Goal: Information Seeking & Learning: Learn about a topic

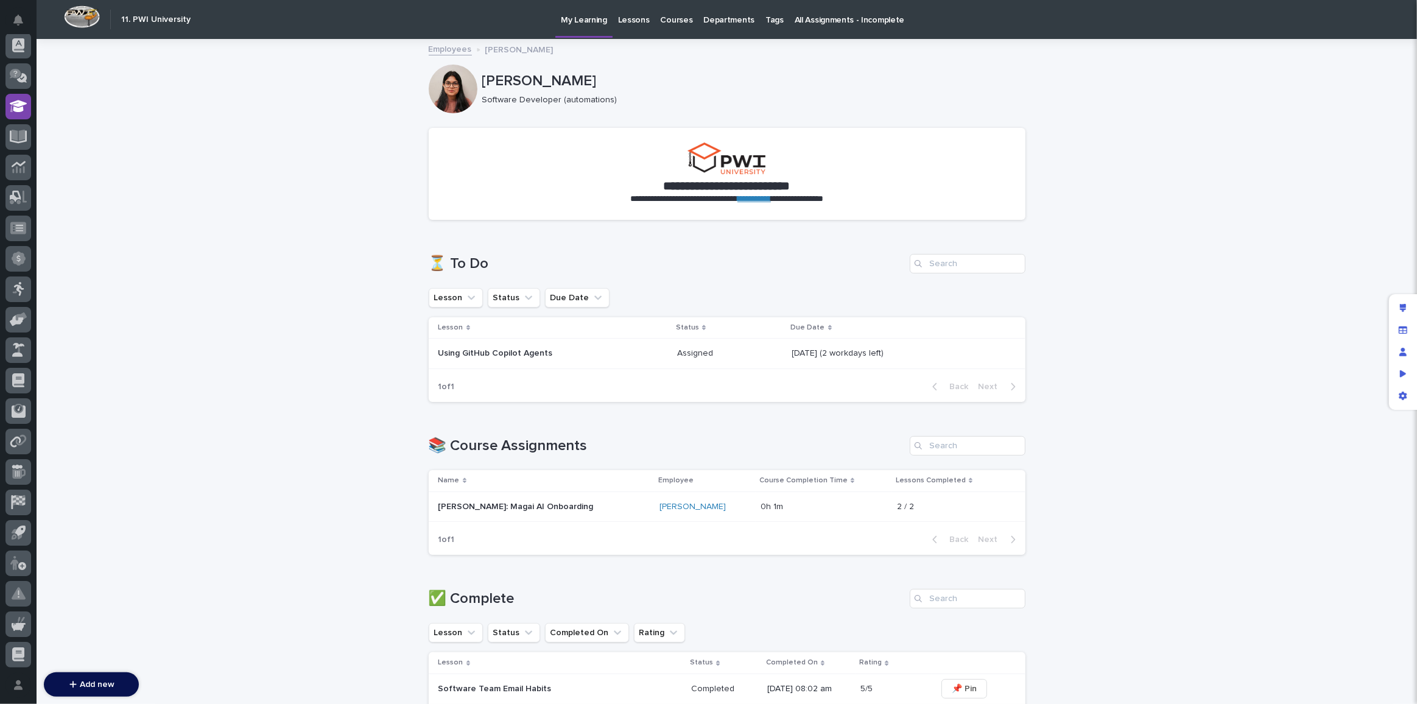
click at [617, 26] on link "Lessons" at bounding box center [634, 19] width 43 height 38
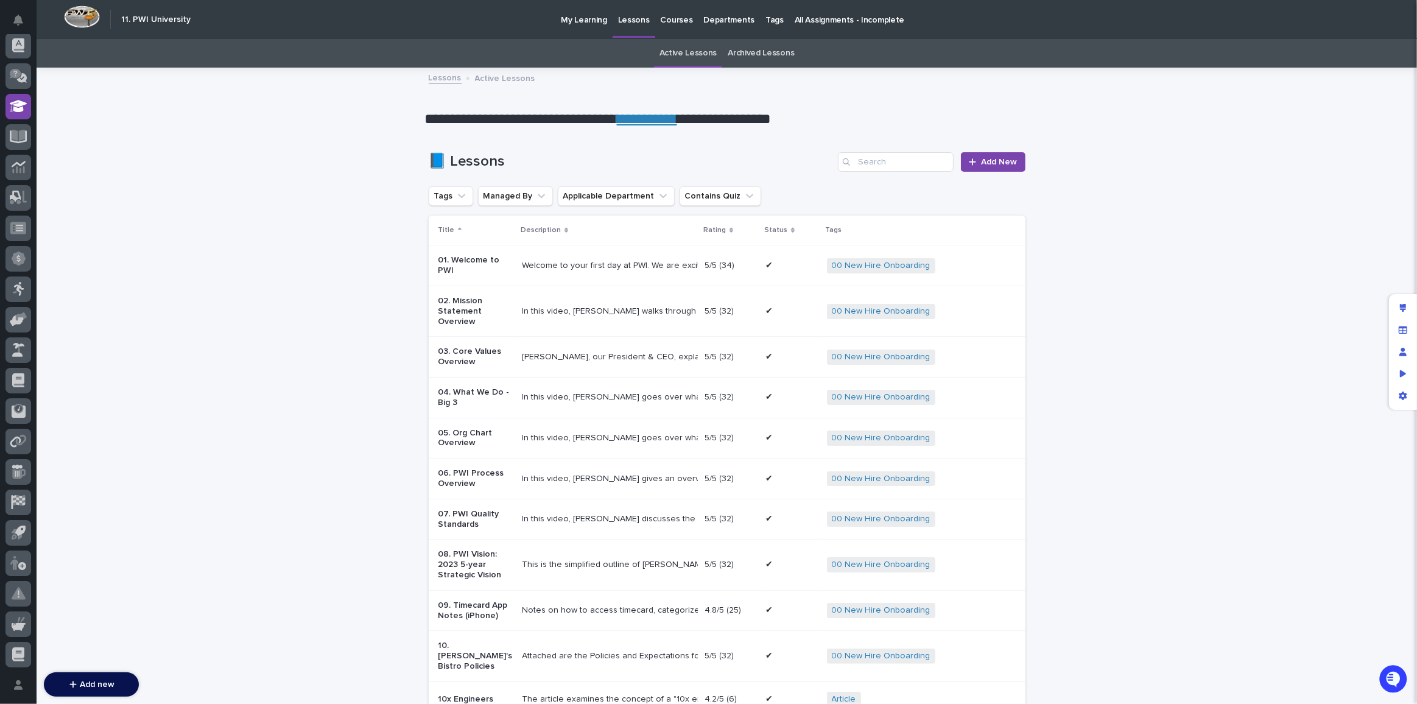
click at [669, 24] on p "Courses" at bounding box center [677, 13] width 32 height 26
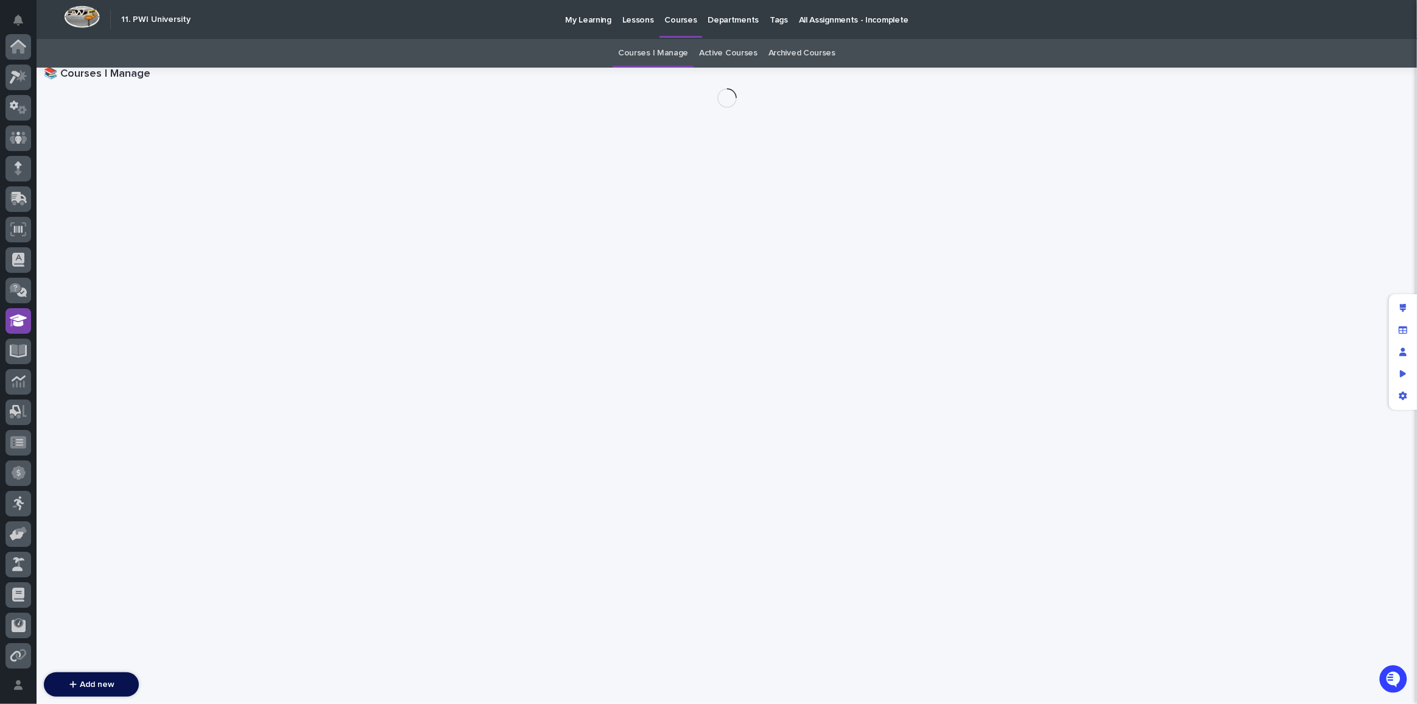
scroll to position [214, 0]
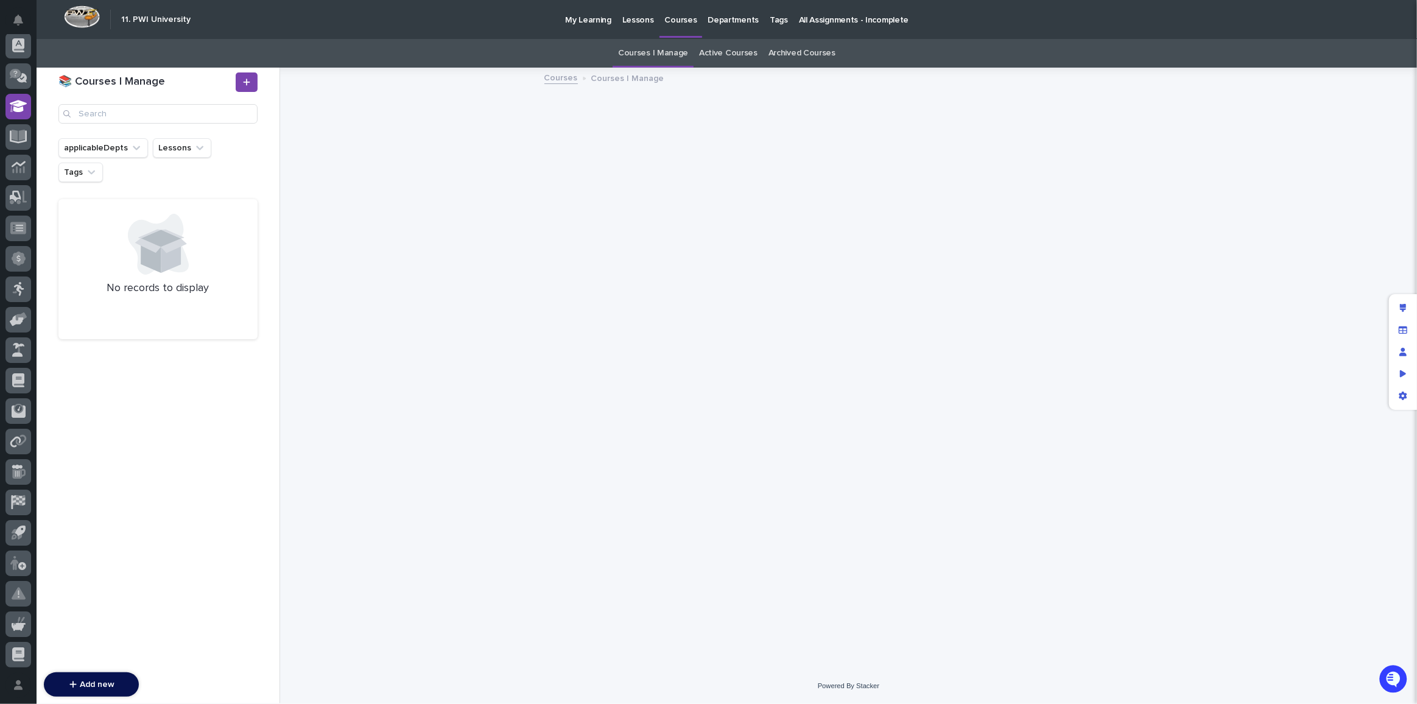
click at [733, 23] on p "Departments" at bounding box center [733, 13] width 51 height 26
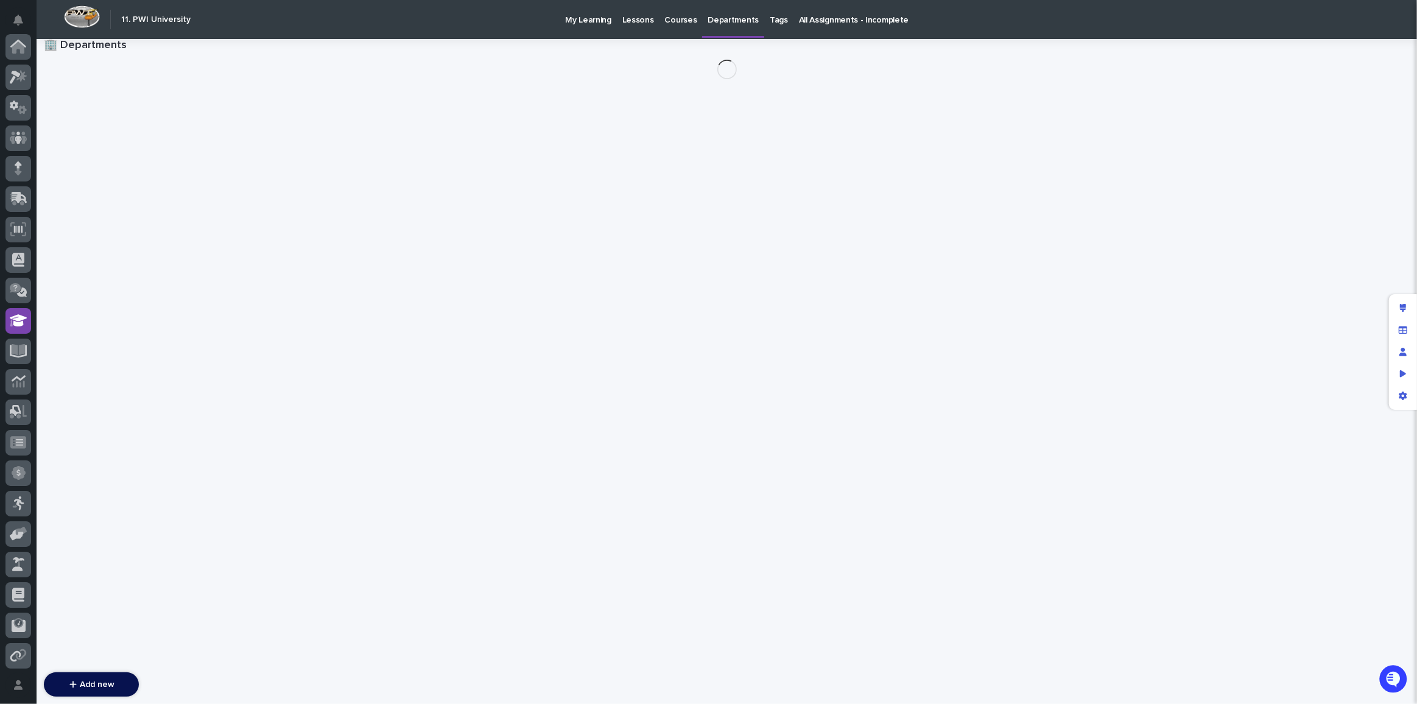
scroll to position [214, 0]
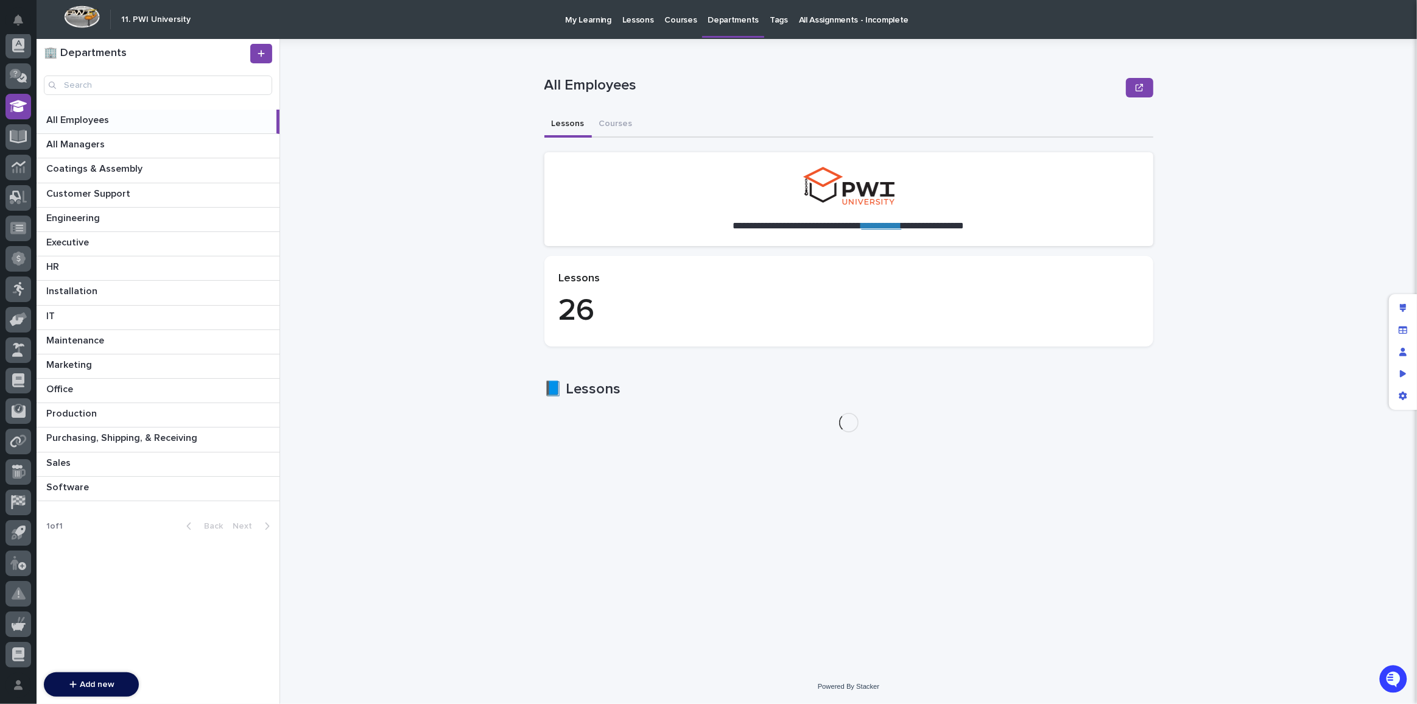
click at [843, 24] on p "All Assignments - Incomplete" at bounding box center [854, 13] width 110 height 26
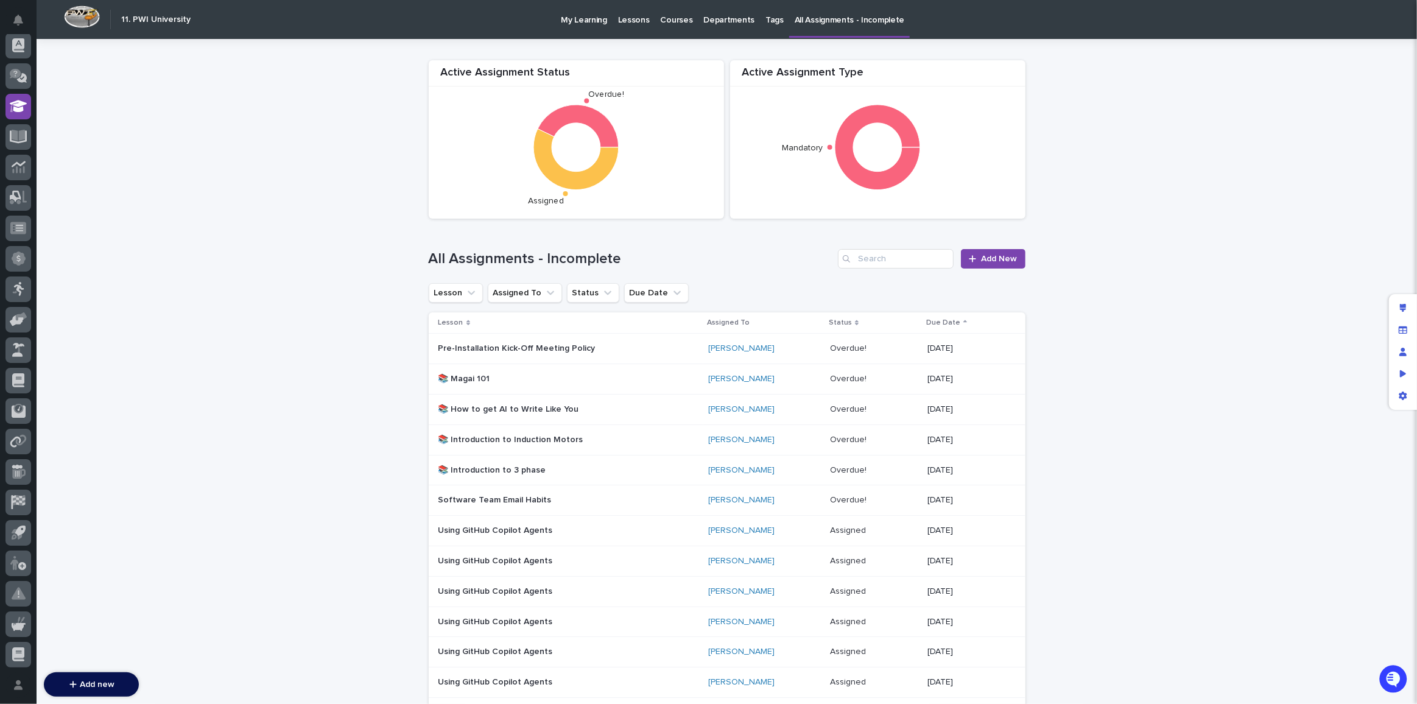
click at [549, 23] on div "My Learning Lessons Courses Departments Tags All Assignments - Incomplete" at bounding box center [792, 19] width 1190 height 39
click at [571, 20] on p "My Learning" at bounding box center [584, 13] width 46 height 26
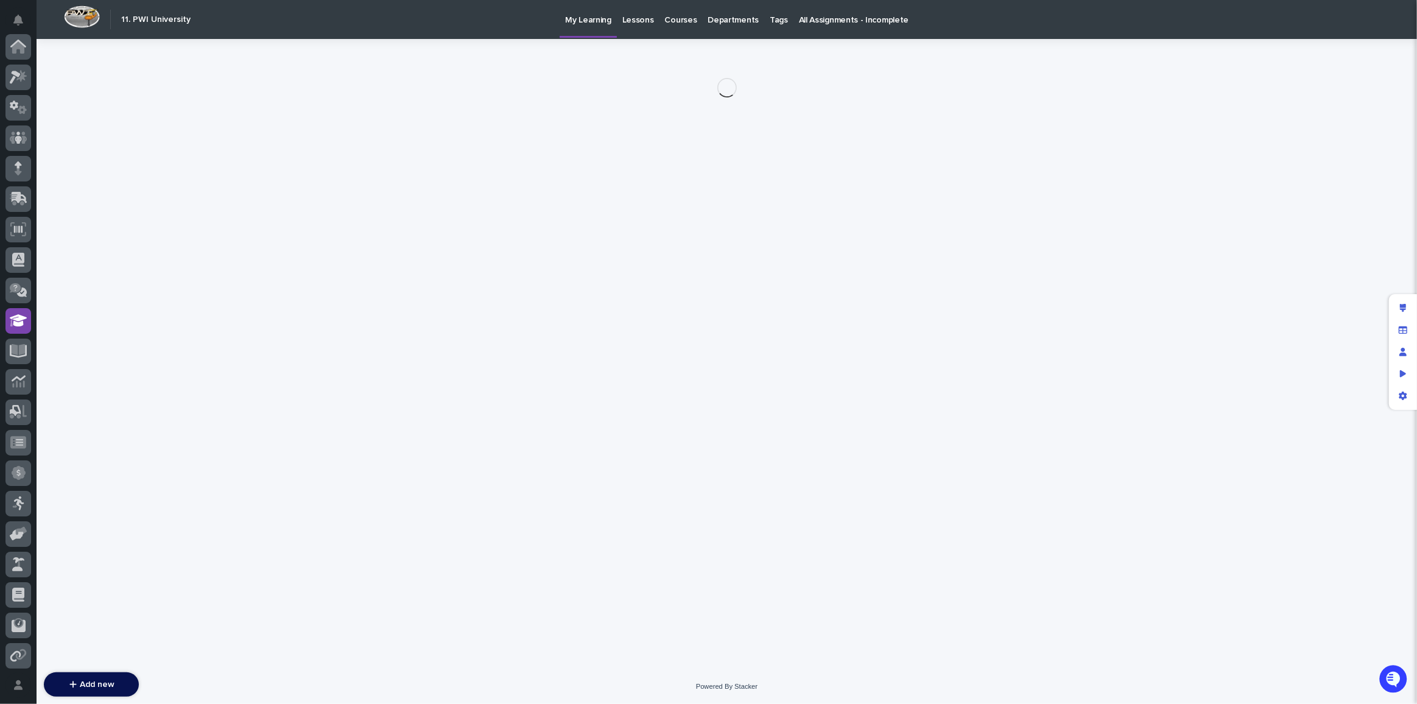
scroll to position [214, 0]
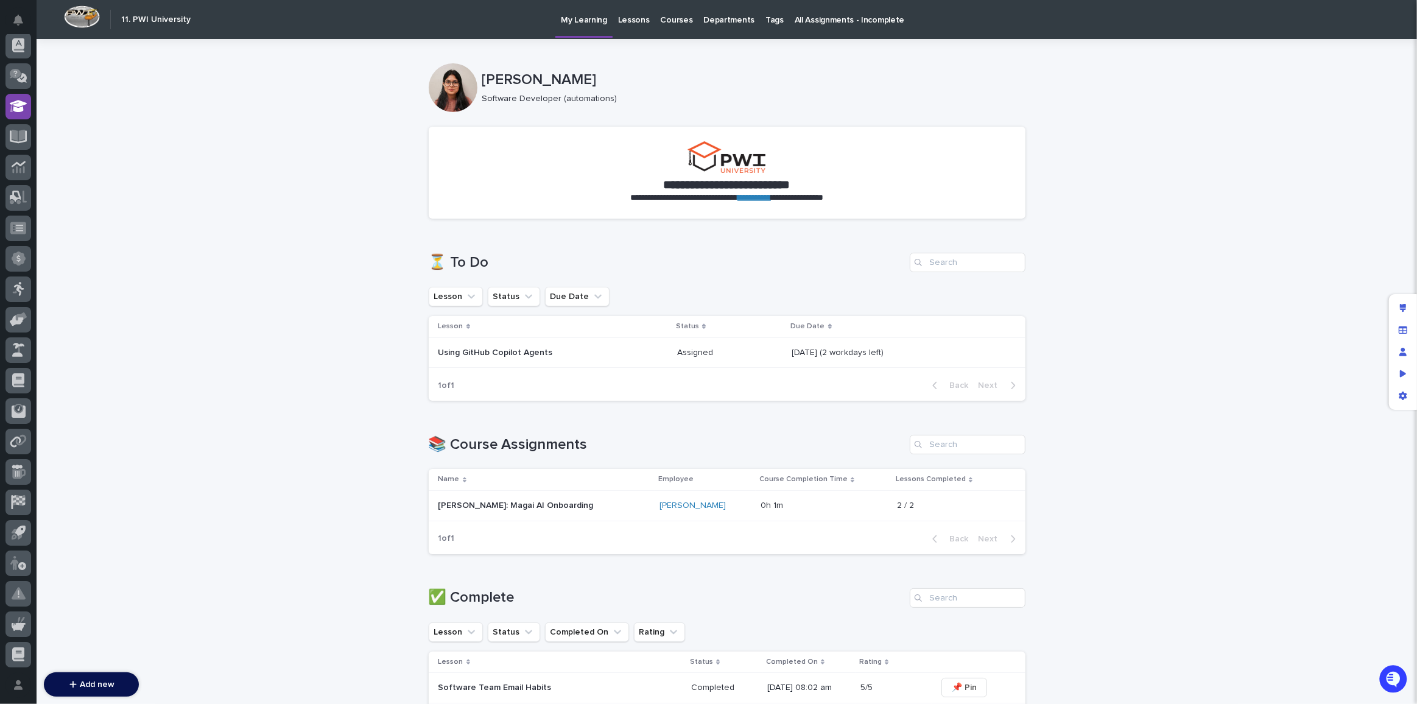
click at [591, 354] on p "Using GitHub Copilot Agents" at bounding box center [544, 353] width 213 height 10
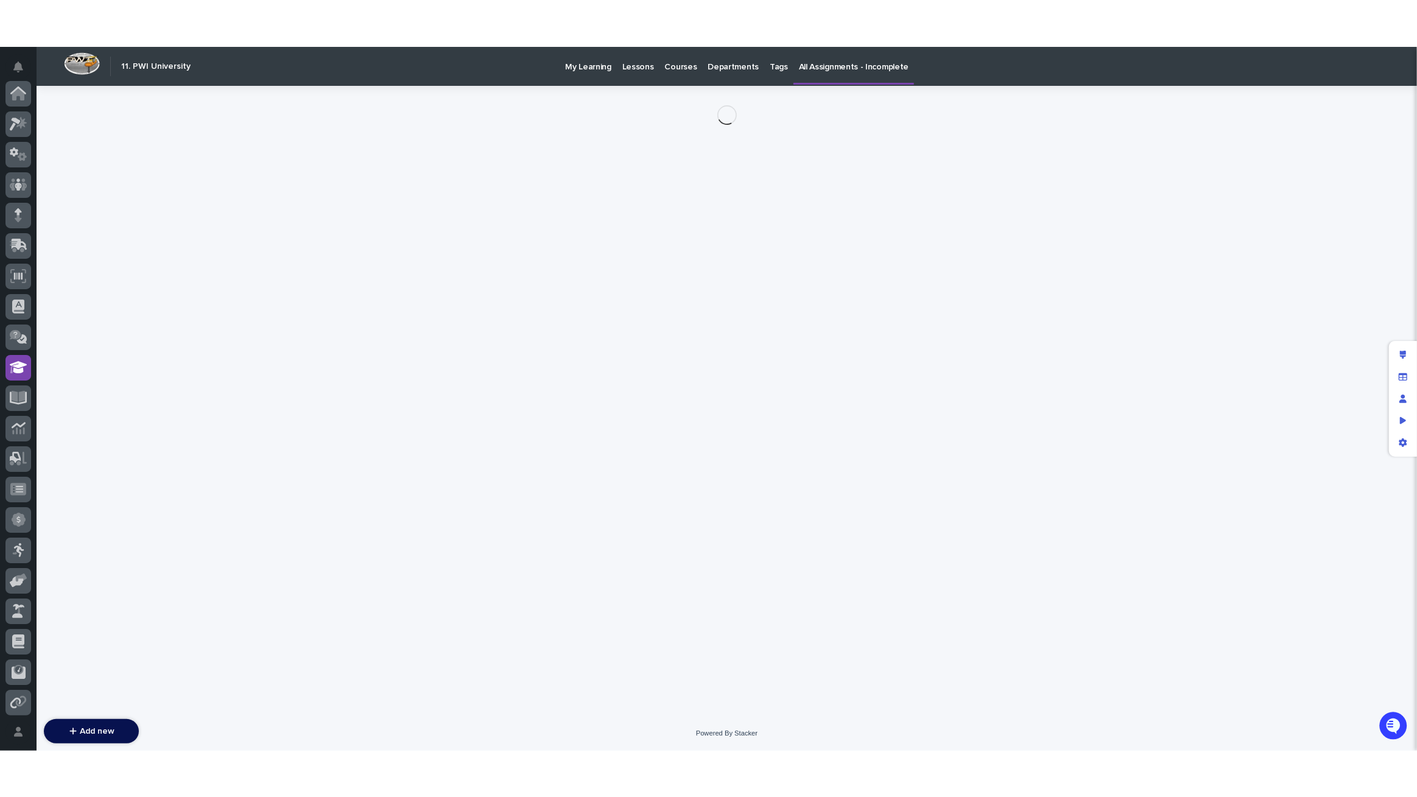
scroll to position [214, 0]
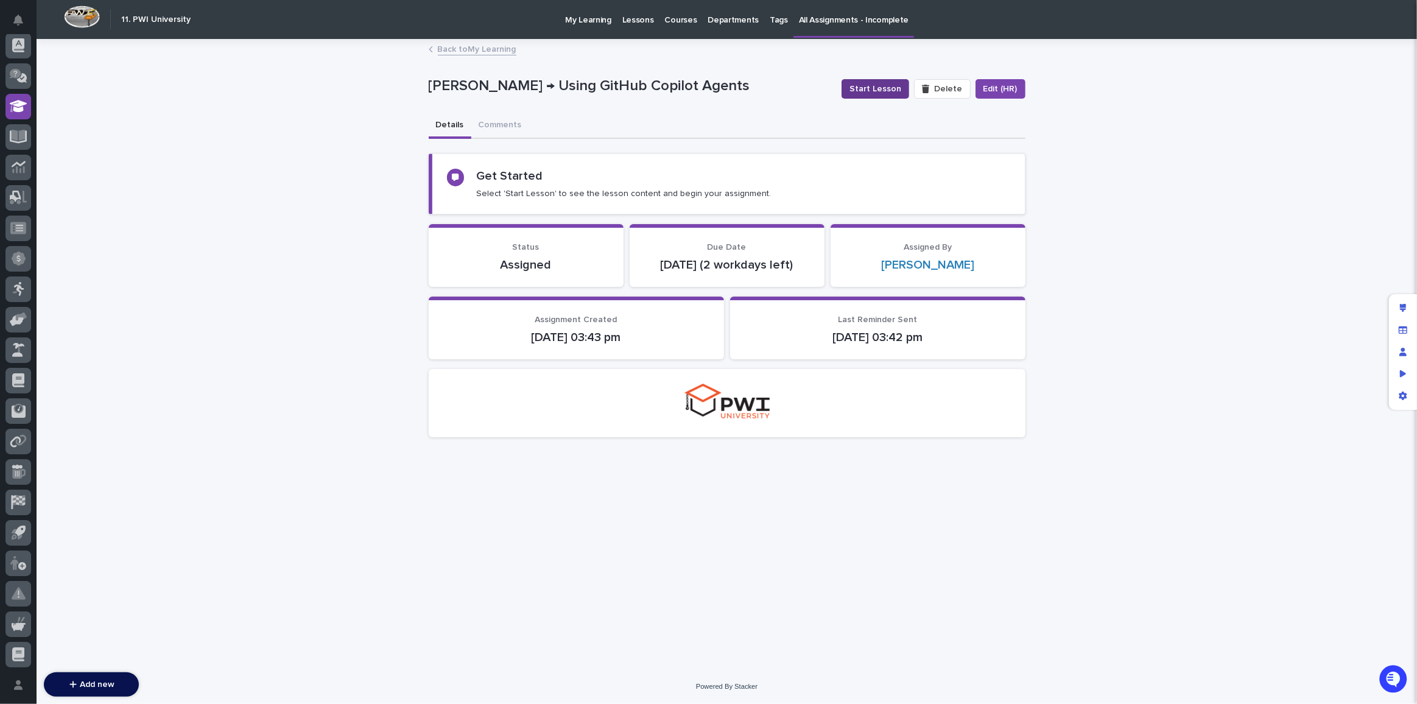
click at [876, 92] on span "Start Lesson" at bounding box center [875, 89] width 52 height 12
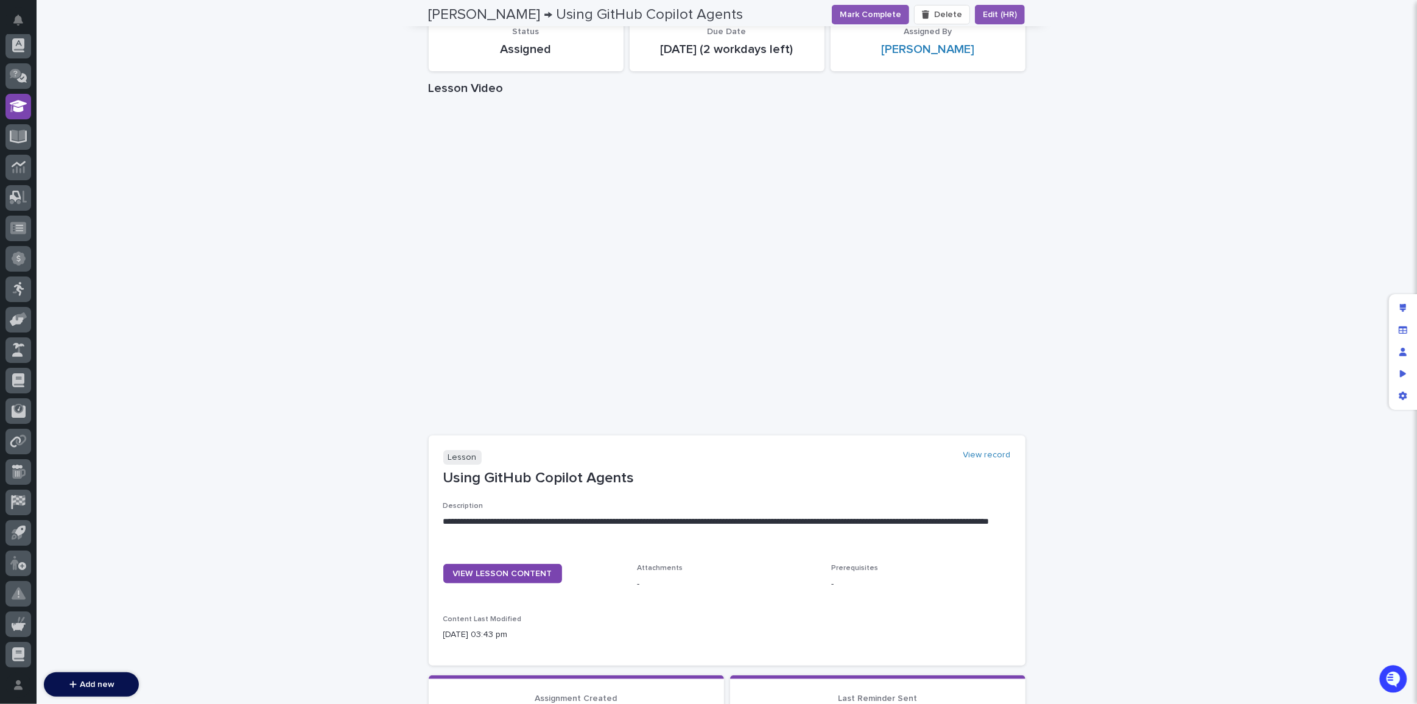
scroll to position [0, 0]
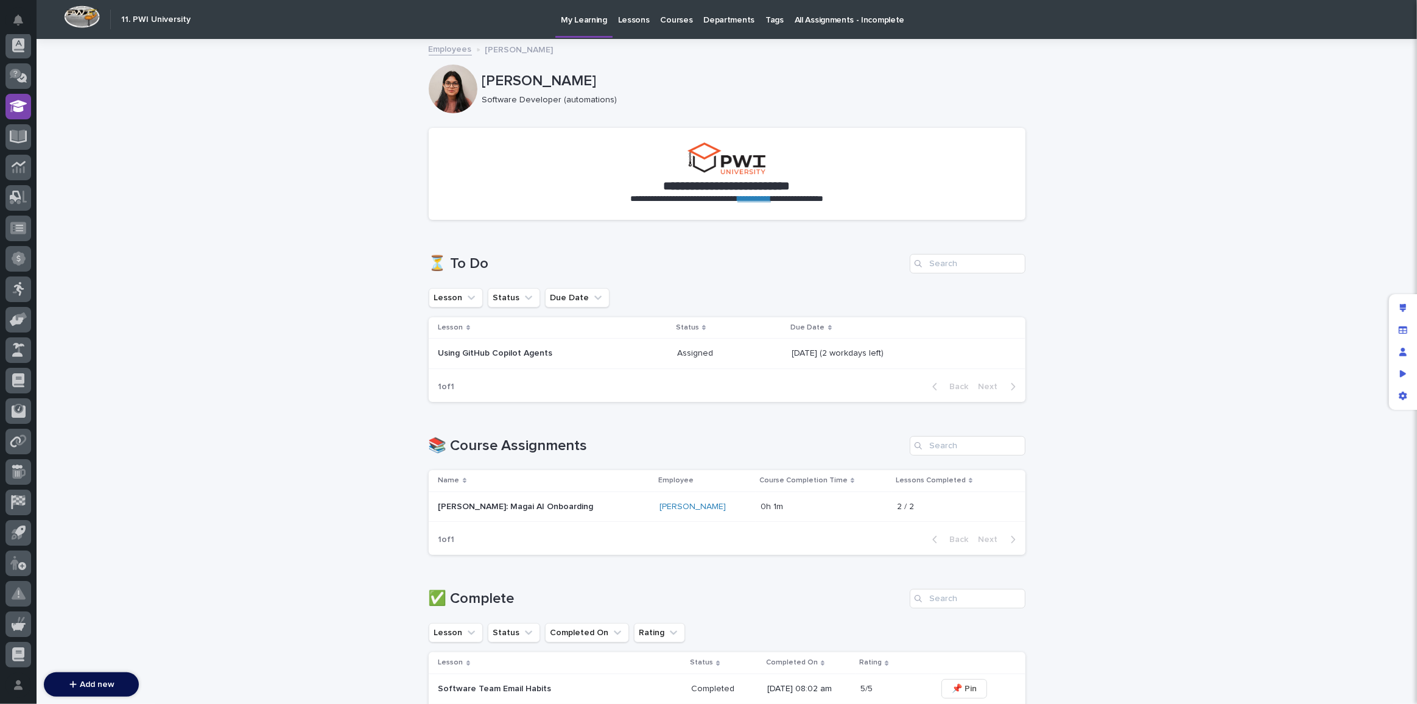
click at [704, 361] on div "Assigned Assigned" at bounding box center [729, 353] width 105 height 20
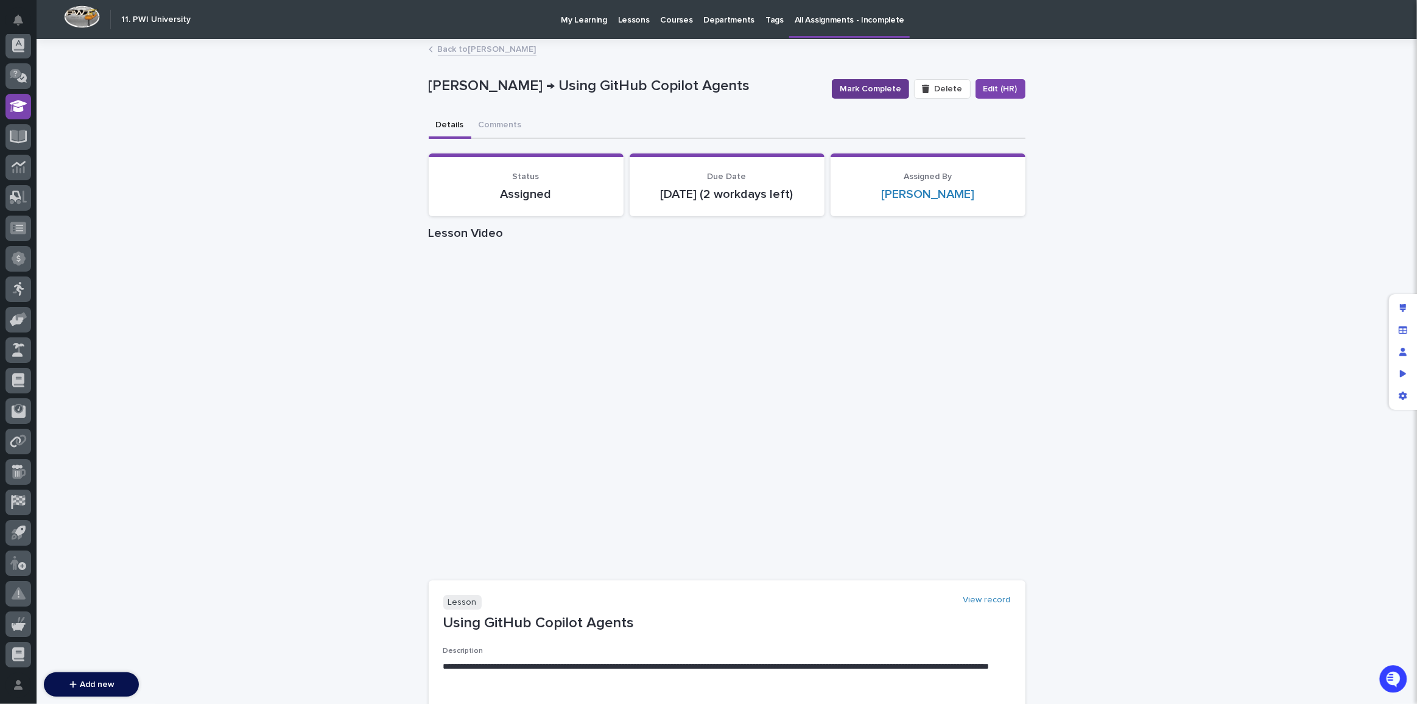
click at [861, 85] on span "Mark Complete" at bounding box center [871, 89] width 62 height 12
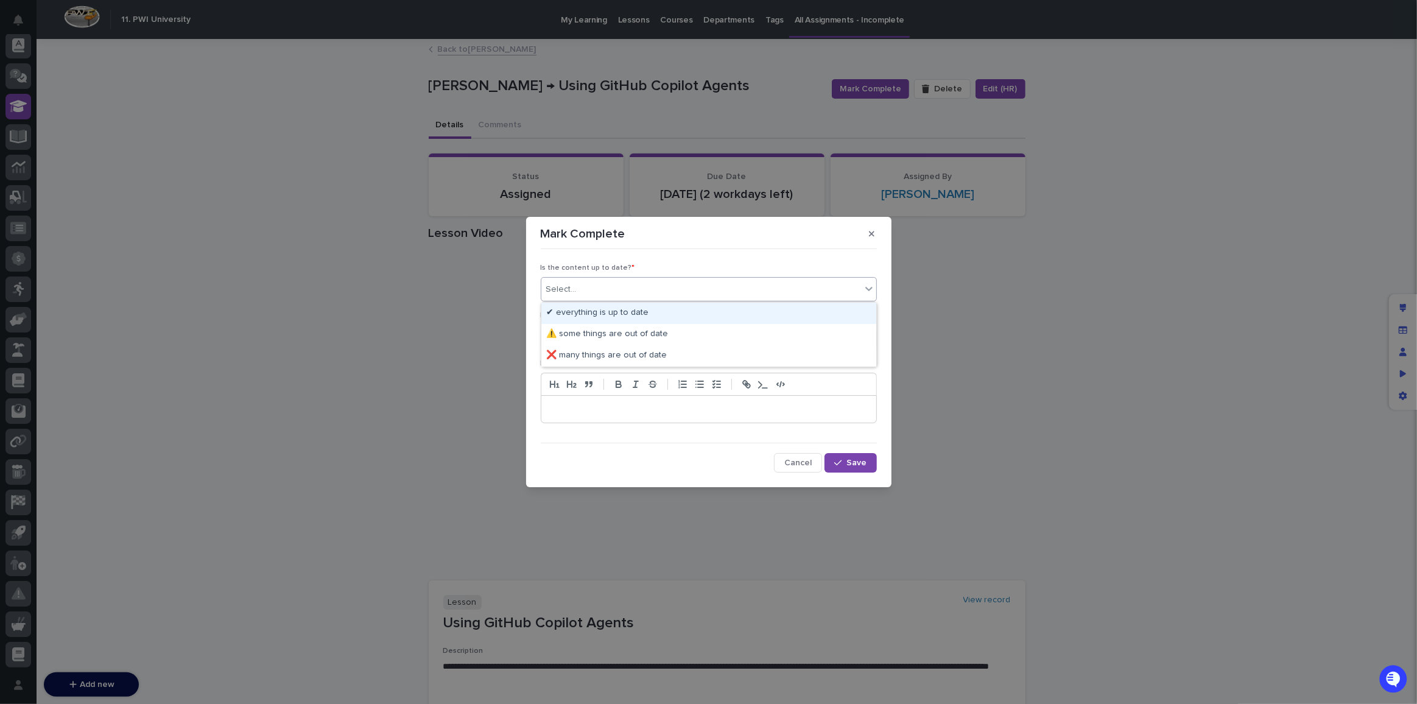
click at [569, 286] on div "Select..." at bounding box center [561, 289] width 30 height 13
click at [575, 314] on div "✔ everything is up to date" at bounding box center [708, 313] width 335 height 21
click at [578, 341] on input "text" at bounding box center [578, 337] width 1 height 10
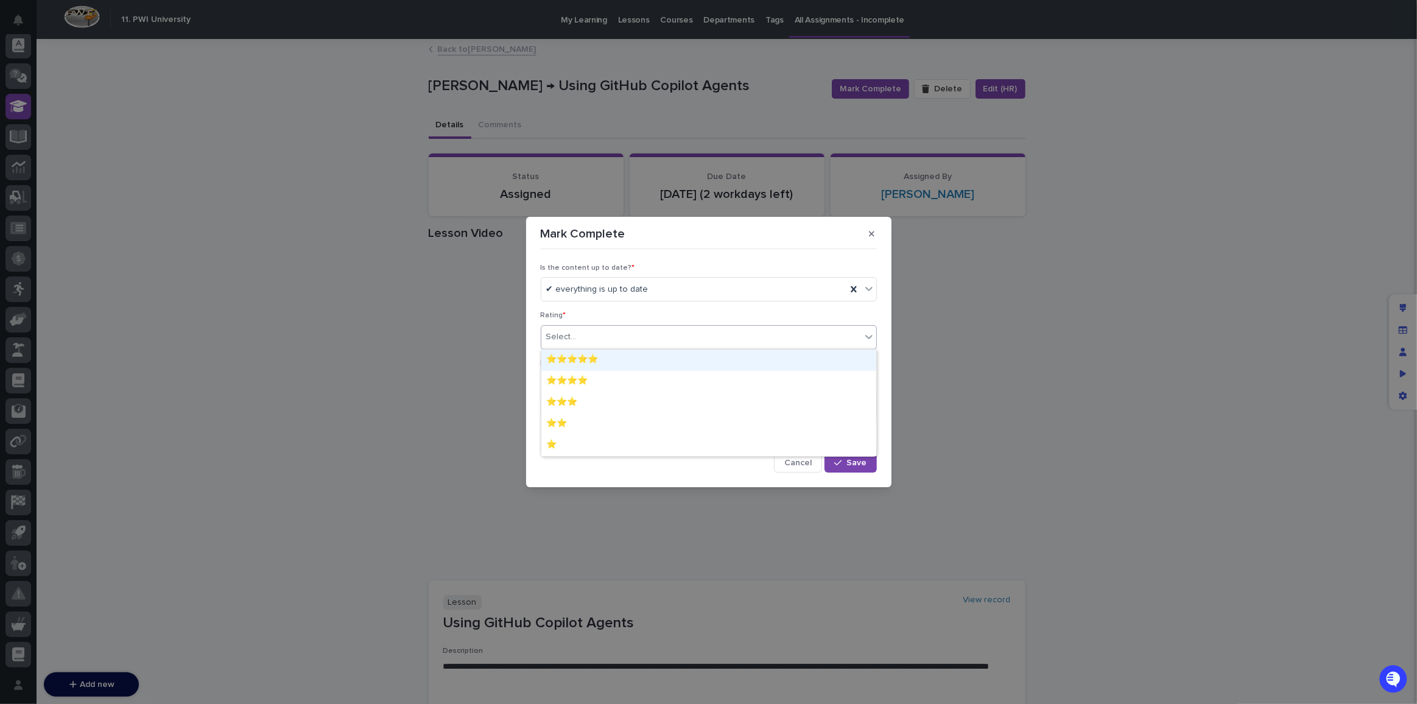
click at [575, 360] on div "⭐⭐⭐⭐⭐" at bounding box center [708, 360] width 335 height 21
click at [834, 457] on button "Save" at bounding box center [851, 462] width 52 height 19
